Goal: Check status: Check status

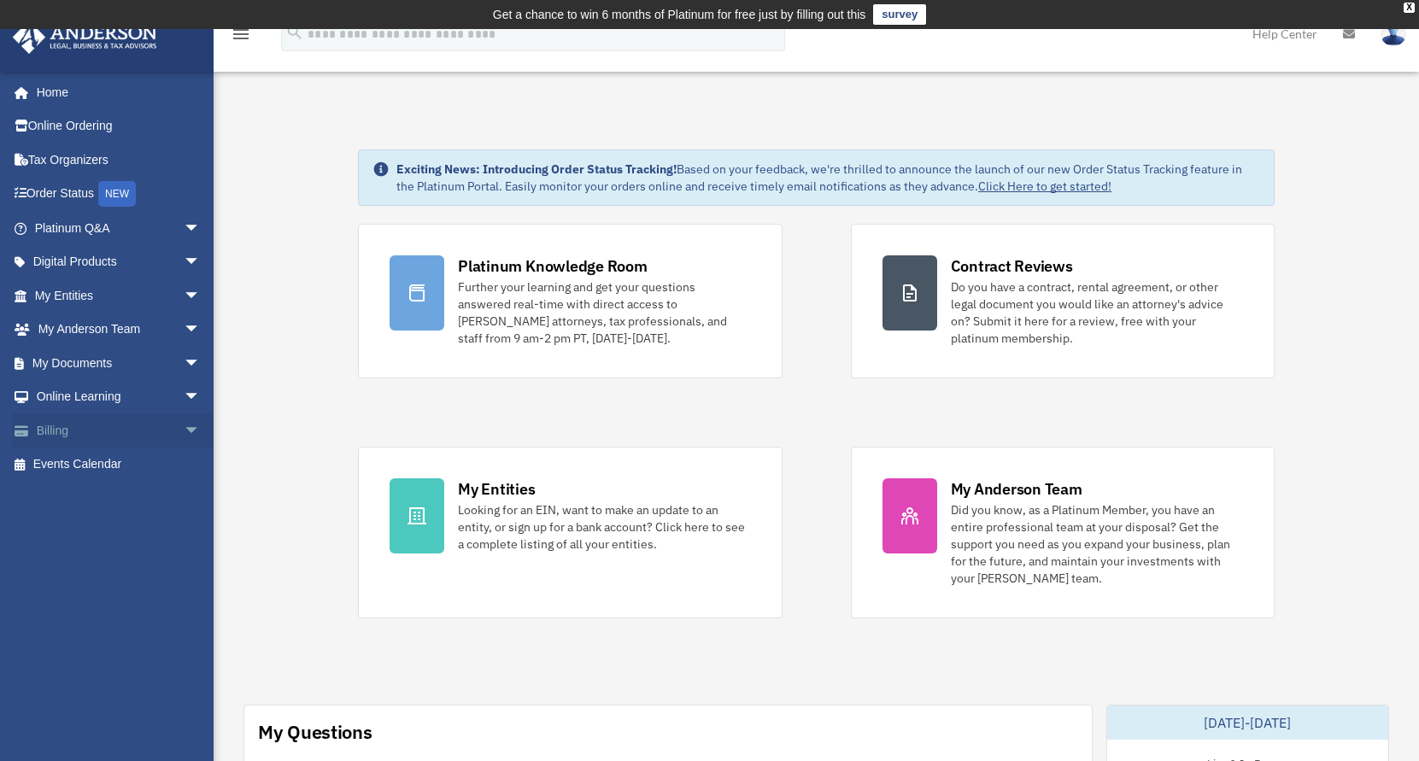
click at [43, 429] on link "Billing arrow_drop_down" at bounding box center [119, 430] width 214 height 34
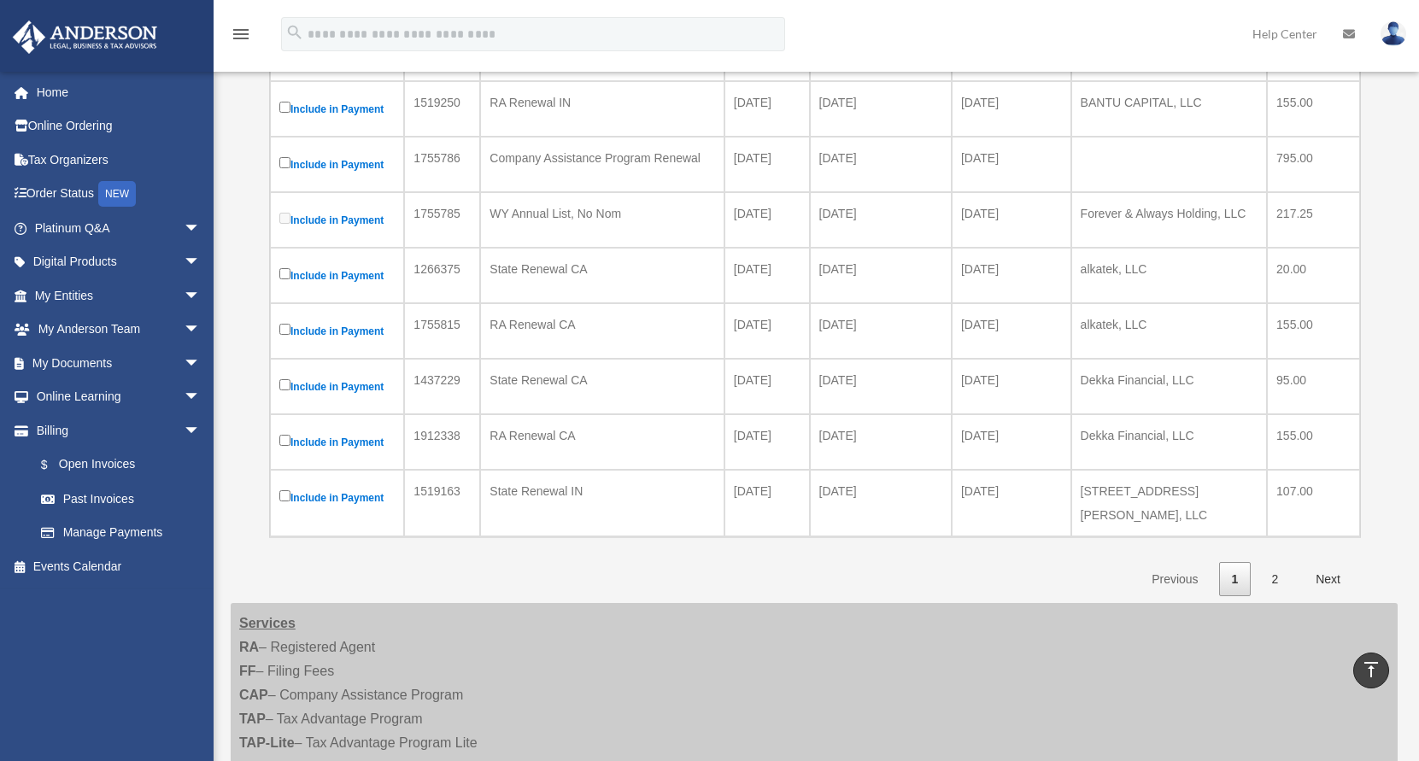
scroll to position [496, 0]
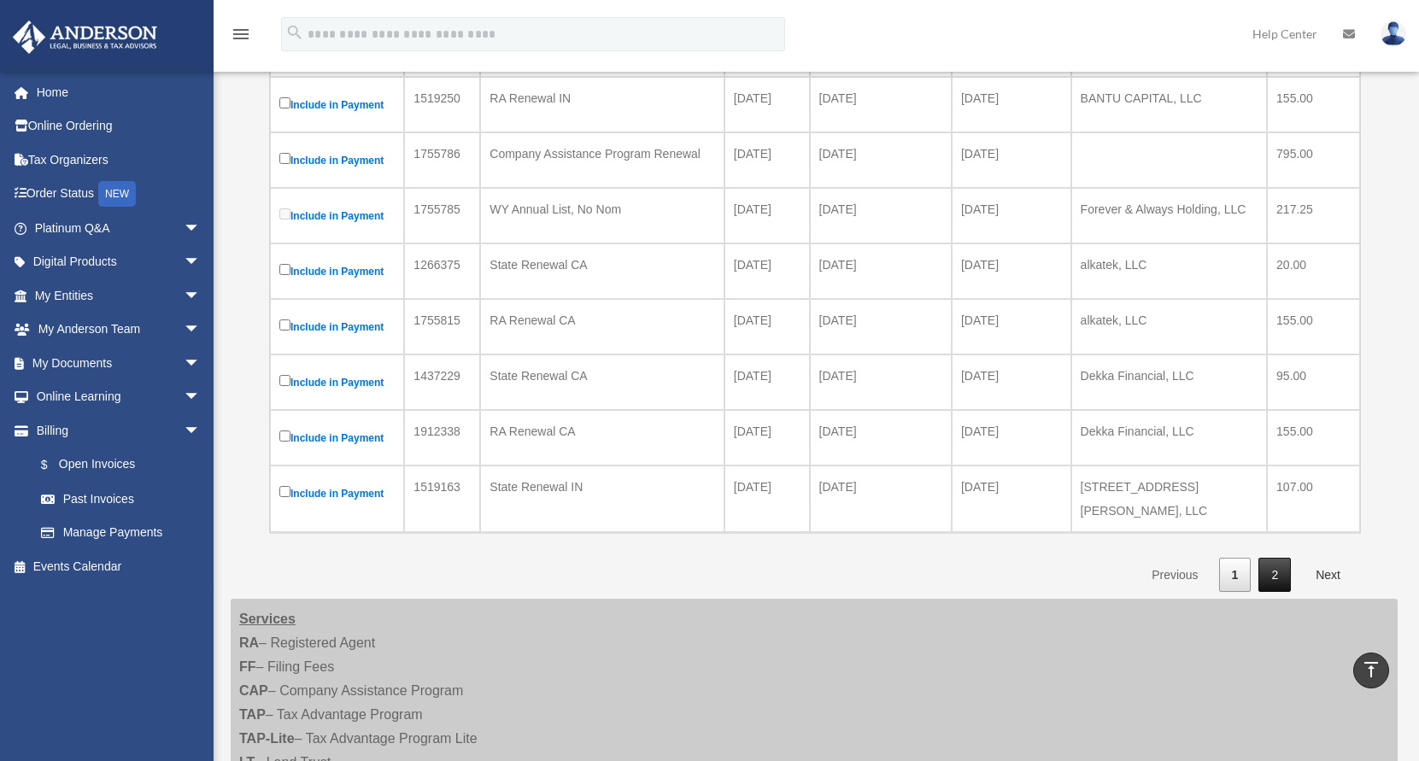
click at [1269, 558] on link "2" at bounding box center [1274, 575] width 32 height 35
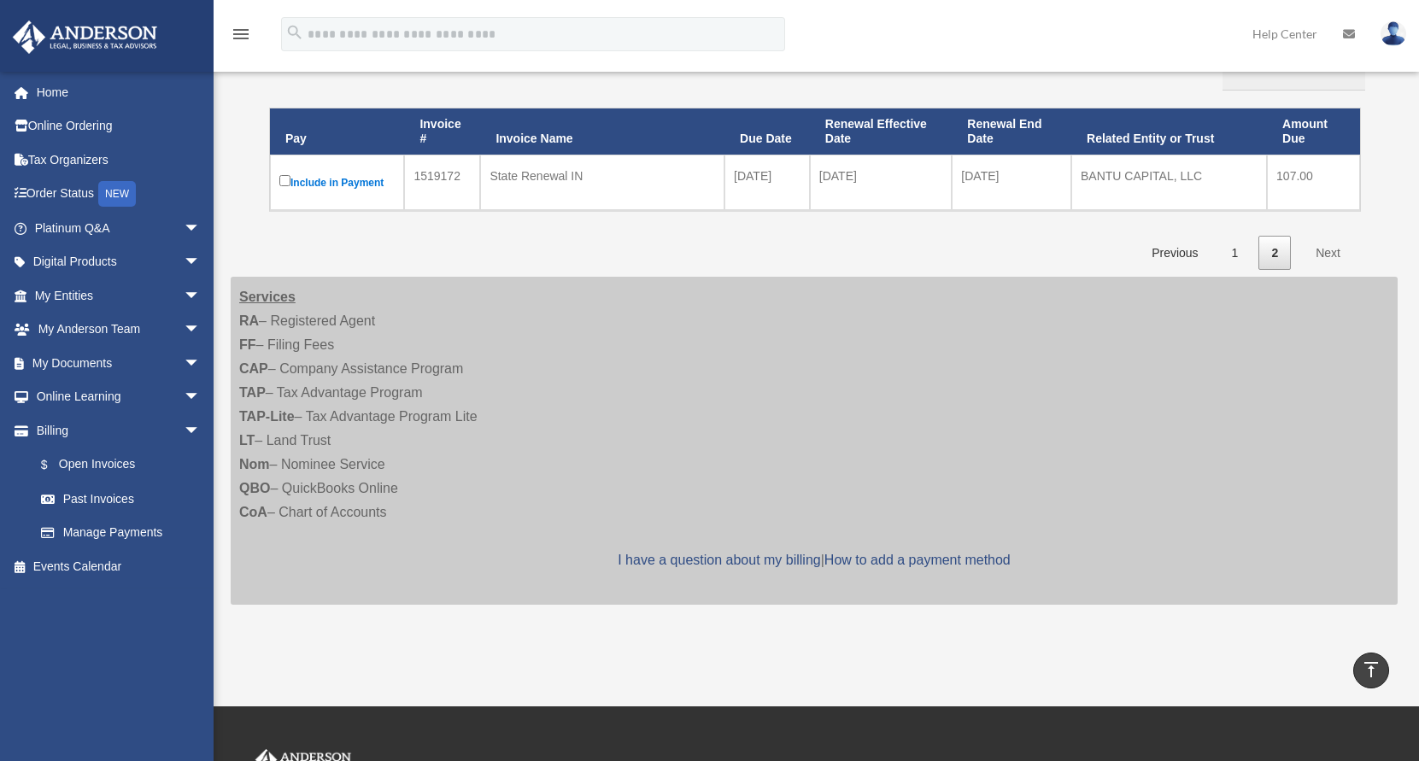
scroll to position [0, 0]
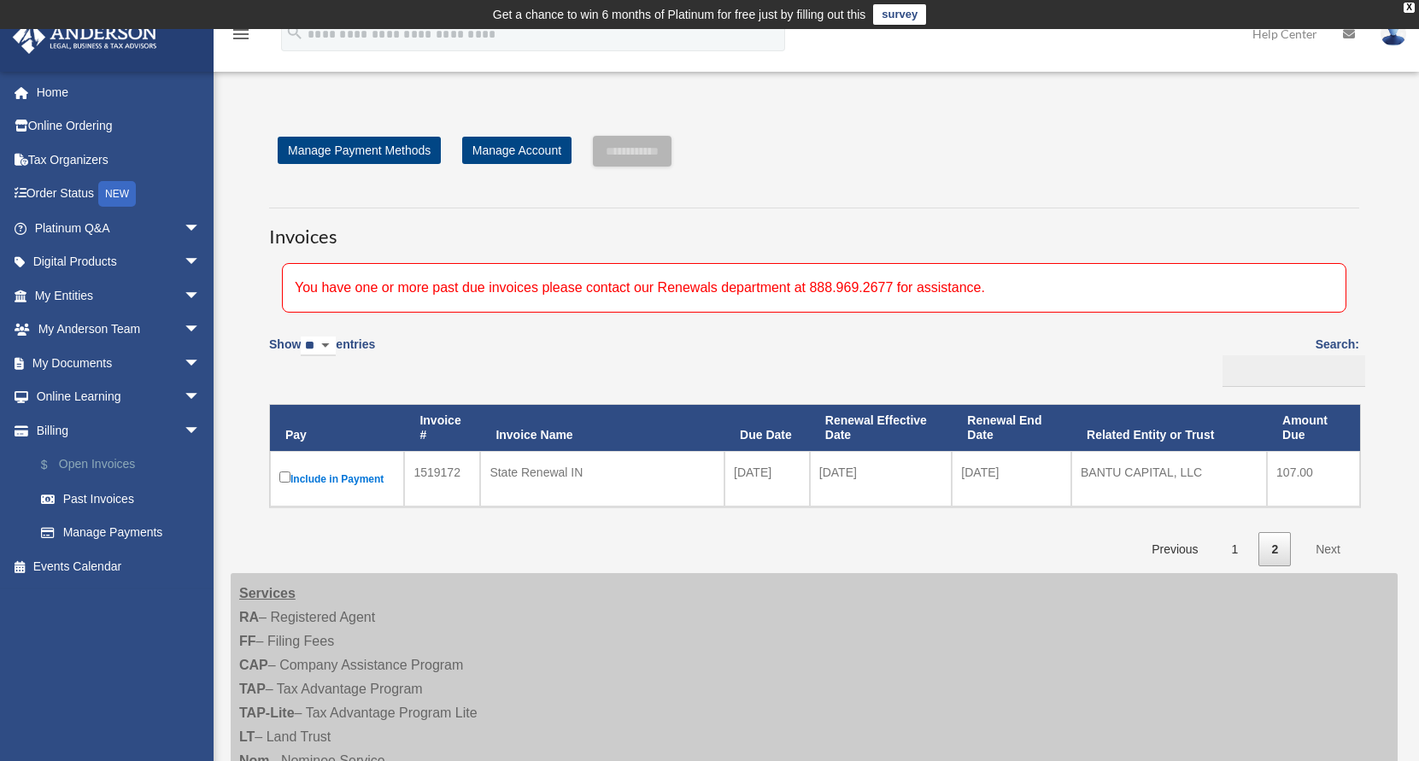
click at [81, 468] on link "$ Open Invoices" at bounding box center [125, 465] width 202 height 35
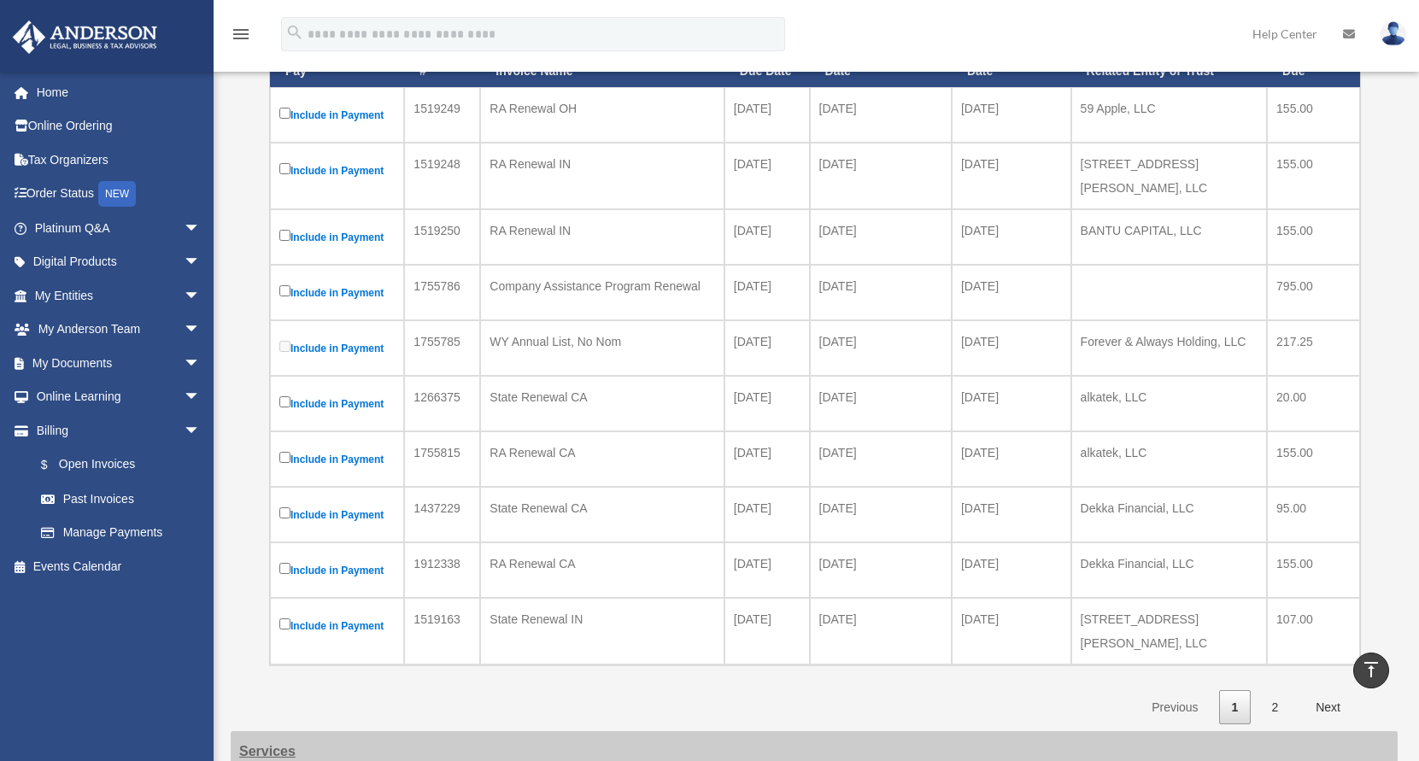
scroll to position [460, 0]
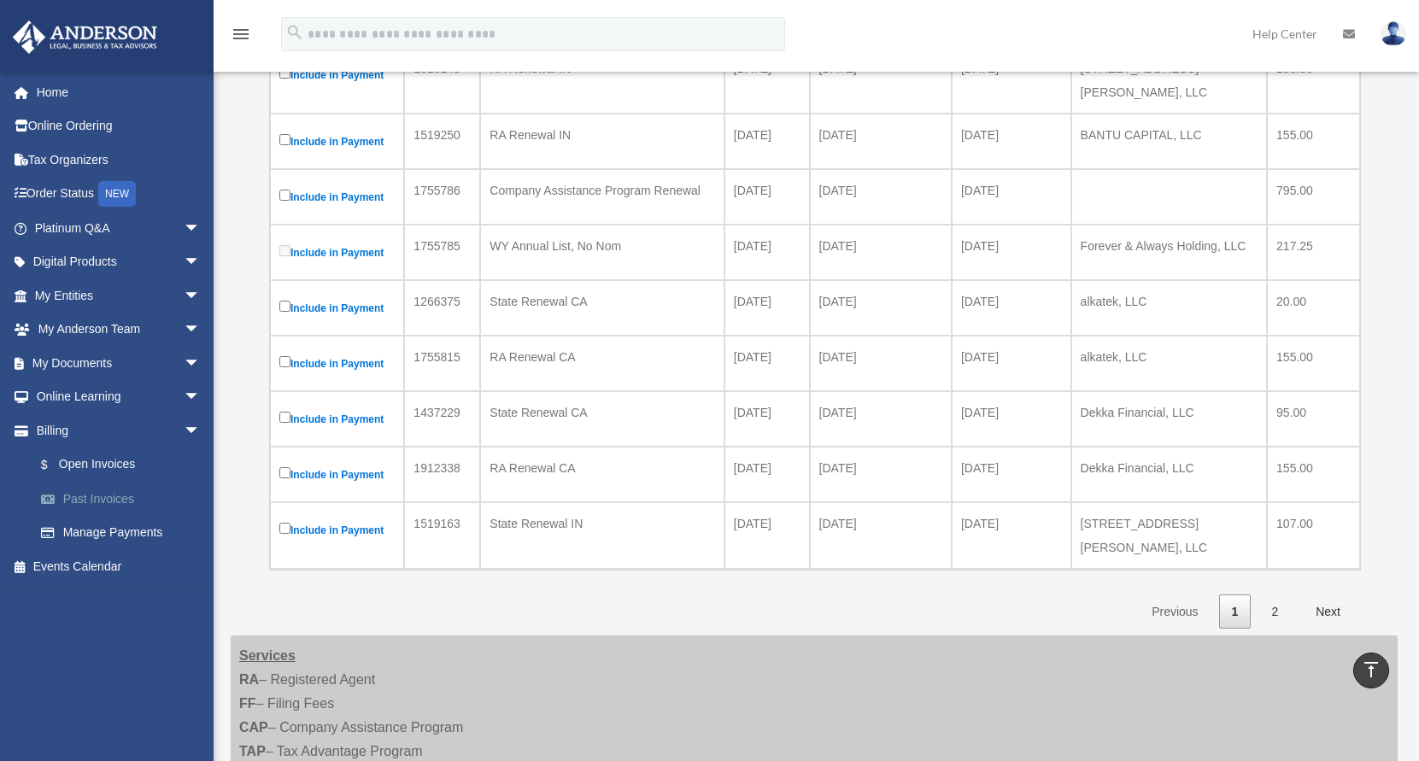
click at [73, 494] on link "Past Invoices" at bounding box center [125, 499] width 202 height 34
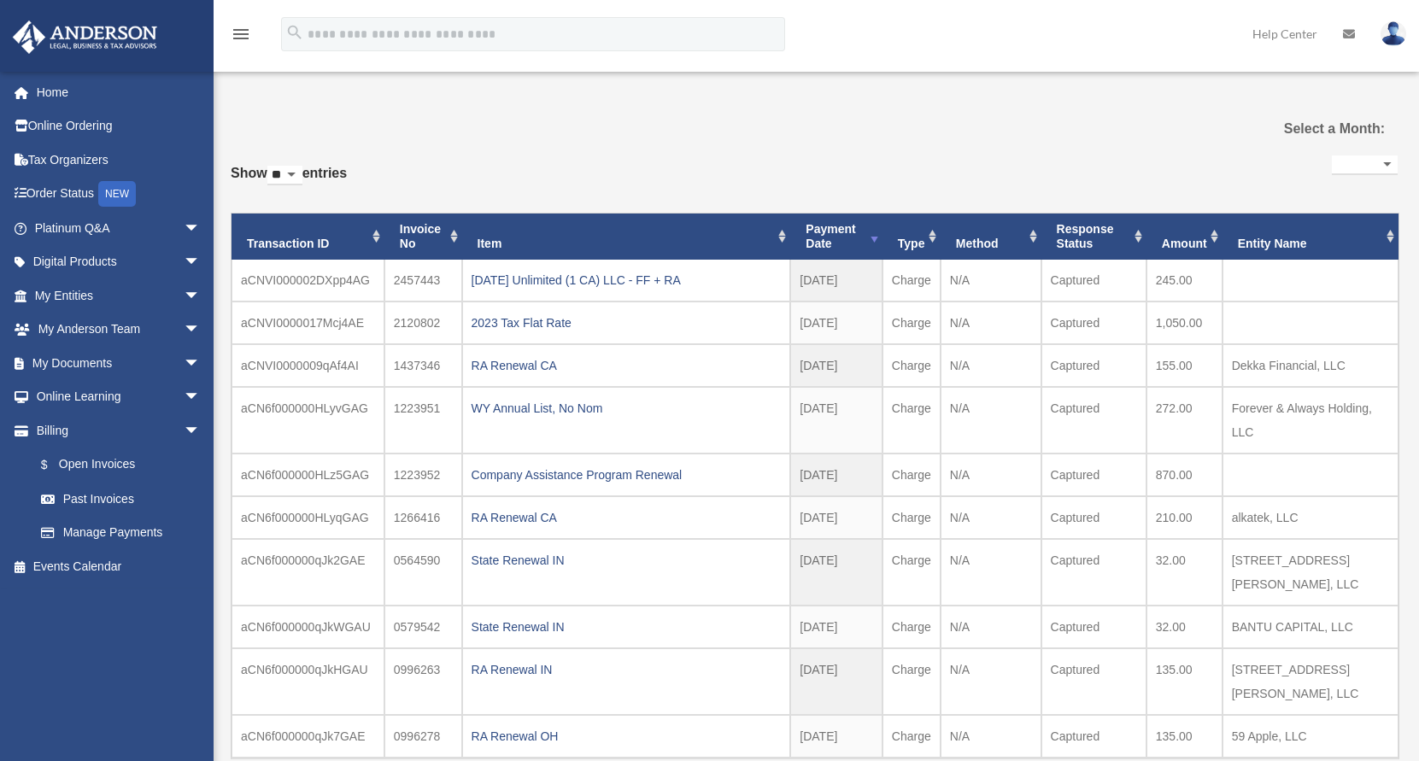
select select
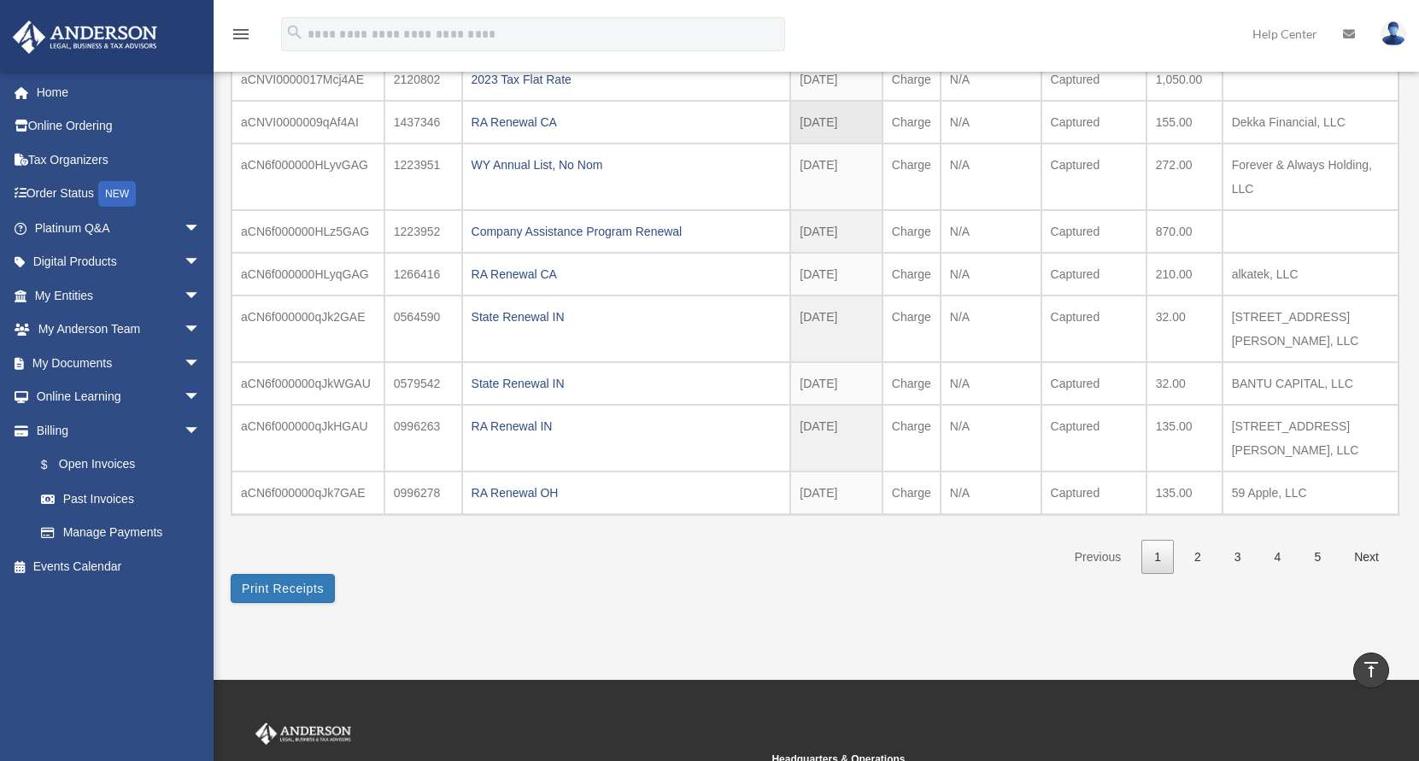
scroll to position [272, 0]
